Goal: Transaction & Acquisition: Book appointment/travel/reservation

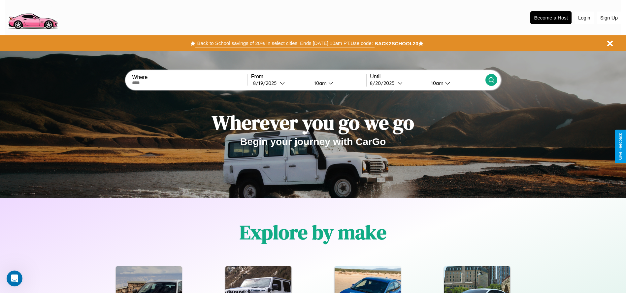
click at [285, 43] on button "Back to School savings of 20% in select cities! Ends 9/1 at 10am PT. Use code:" at bounding box center [284, 43] width 179 height 9
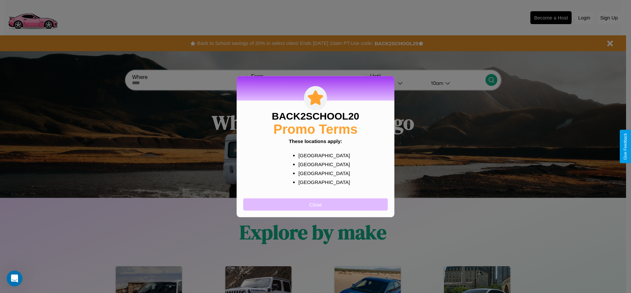
click at [315, 204] on button "Close" at bounding box center [315, 204] width 144 height 12
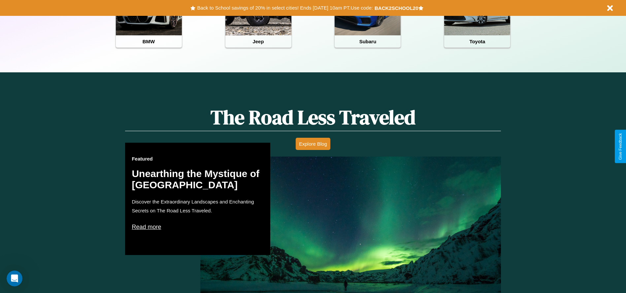
scroll to position [377, 0]
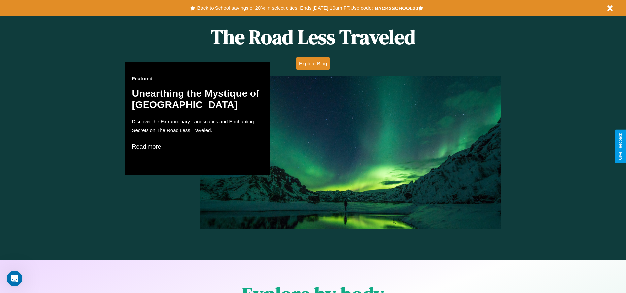
click at [198, 146] on p "Read more" at bounding box center [198, 146] width 132 height 11
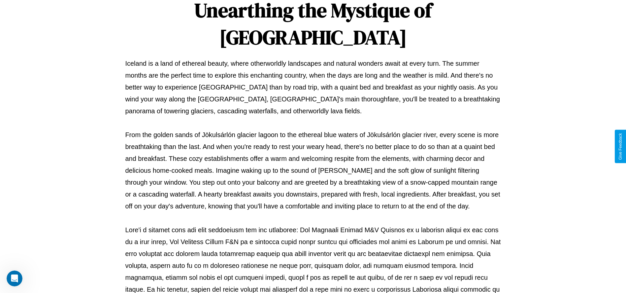
scroll to position [219, 0]
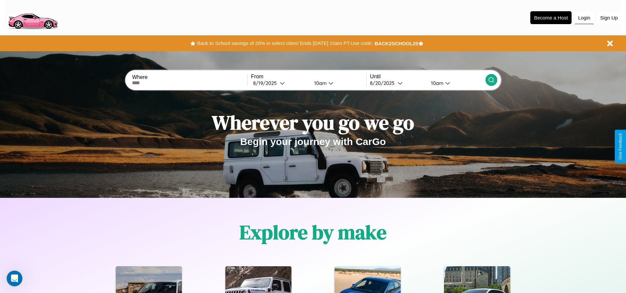
click at [584, 17] on button "Login" at bounding box center [583, 18] width 19 height 13
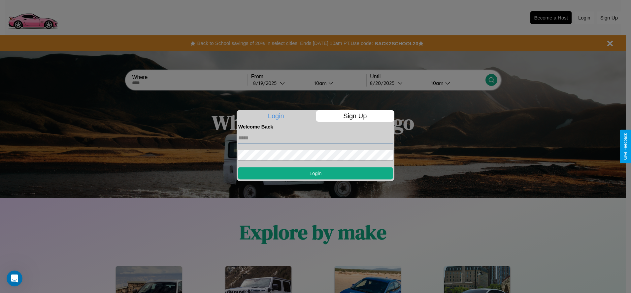
click at [315, 138] on input "text" at bounding box center [315, 138] width 154 height 11
type input "**********"
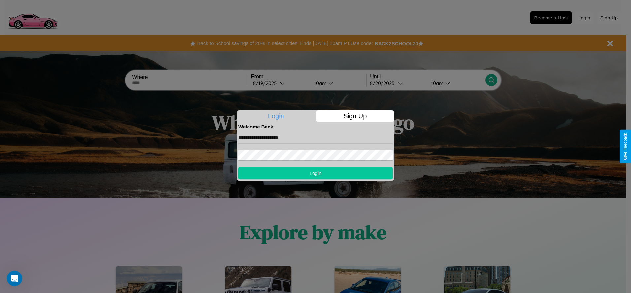
click at [315, 173] on button "Login" at bounding box center [315, 173] width 154 height 12
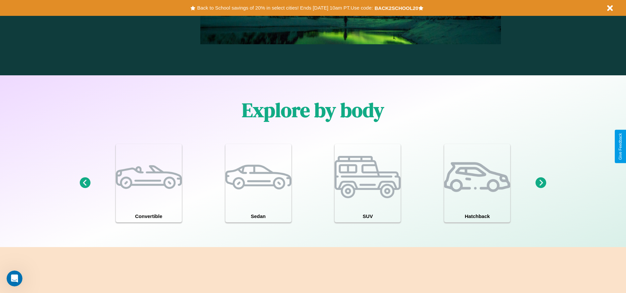
scroll to position [575, 0]
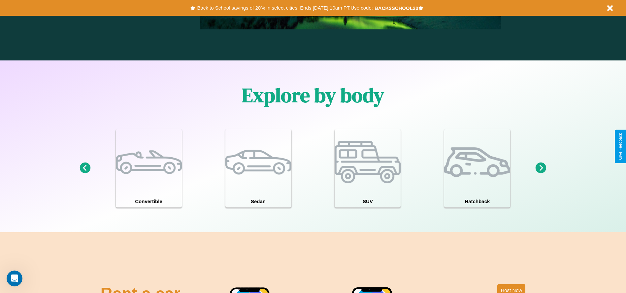
click at [541, 168] on icon at bounding box center [540, 167] width 11 height 11
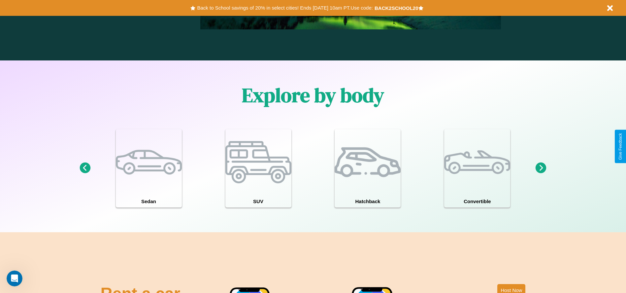
click at [85, 168] on icon at bounding box center [84, 167] width 11 height 11
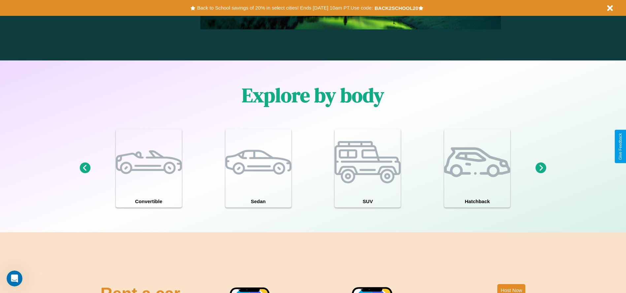
click at [541, 168] on icon at bounding box center [540, 167] width 11 height 11
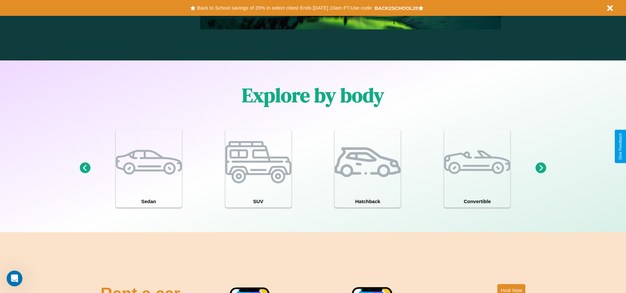
click at [85, 168] on icon at bounding box center [84, 167] width 11 height 11
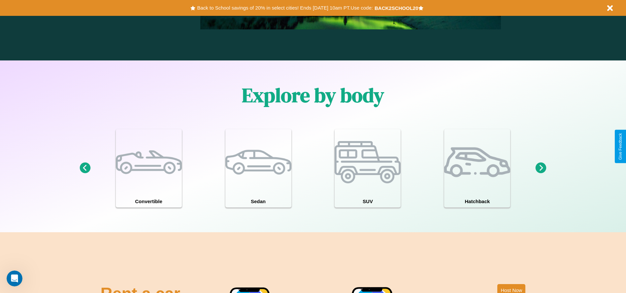
click at [541, 168] on icon at bounding box center [540, 167] width 11 height 11
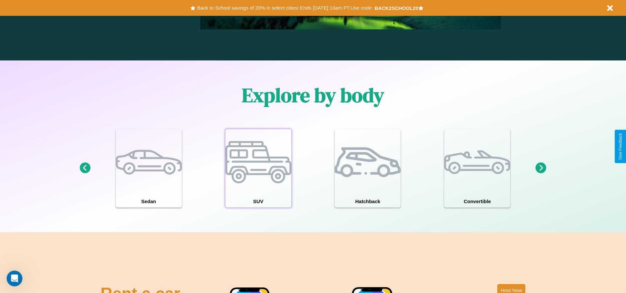
click at [258, 168] on div at bounding box center [258, 162] width 66 height 66
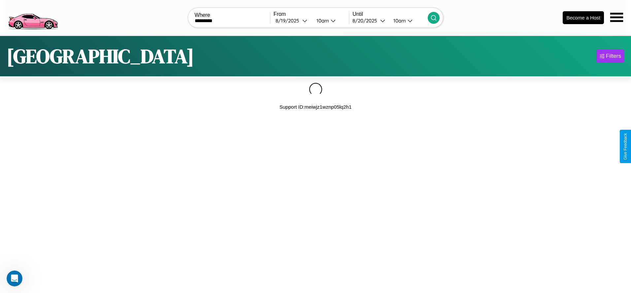
type input "*********"
click at [433, 17] on icon at bounding box center [433, 18] width 7 height 7
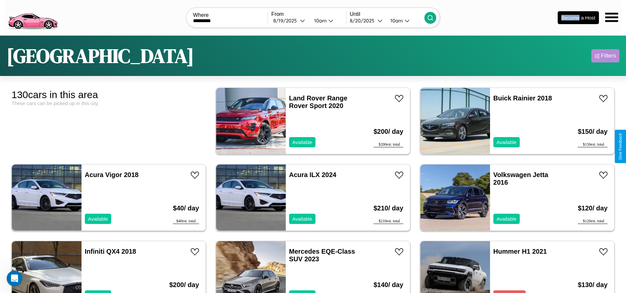
click at [605, 56] on div "Filters" at bounding box center [608, 55] width 15 height 7
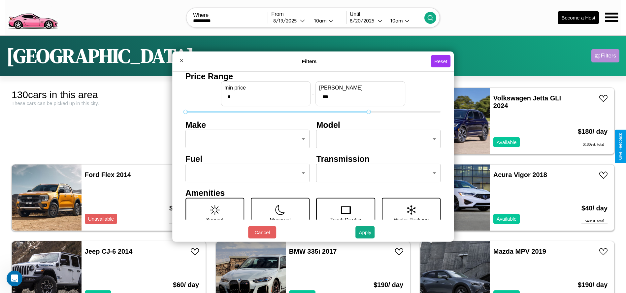
type input "***"
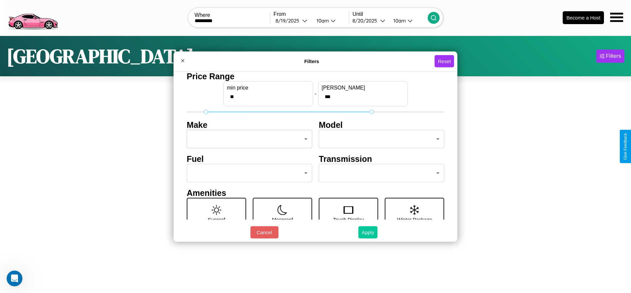
type input "**"
click at [367, 232] on button "Apply" at bounding box center [367, 232] width 19 height 12
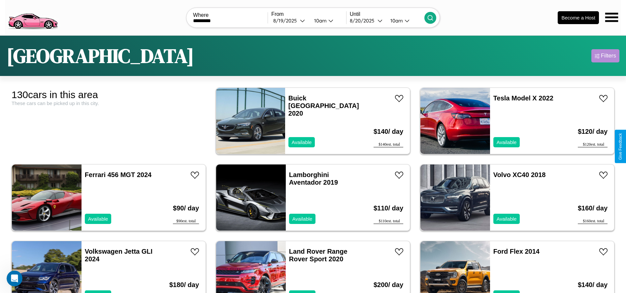
click at [605, 56] on div "Filters" at bounding box center [608, 55] width 15 height 7
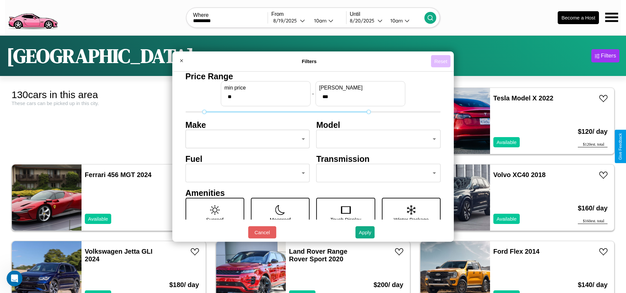
click at [442, 61] on button "Reset" at bounding box center [440, 61] width 19 height 12
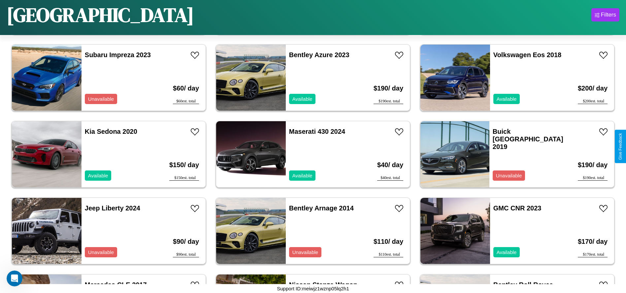
scroll to position [609, 0]
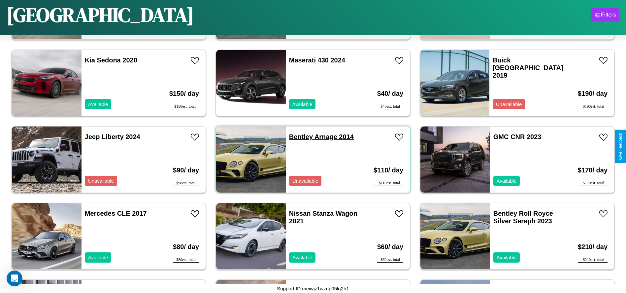
click at [298, 137] on link "Bentley Arnage 2014" at bounding box center [321, 136] width 65 height 7
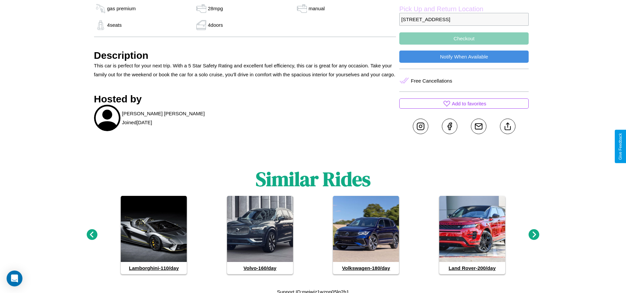
scroll to position [322, 0]
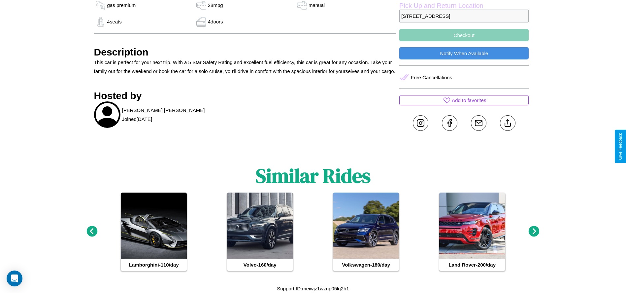
click at [534, 231] on icon at bounding box center [533, 231] width 11 height 11
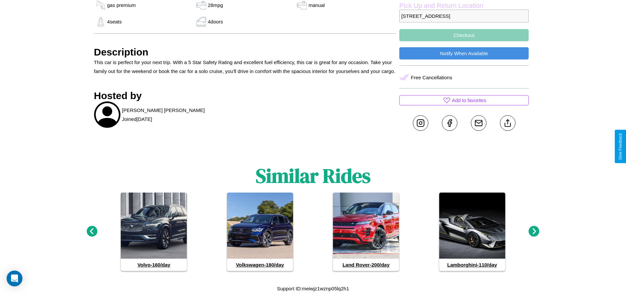
click at [534, 231] on icon at bounding box center [533, 231] width 11 height 11
